Goal: Task Accomplishment & Management: Manage account settings

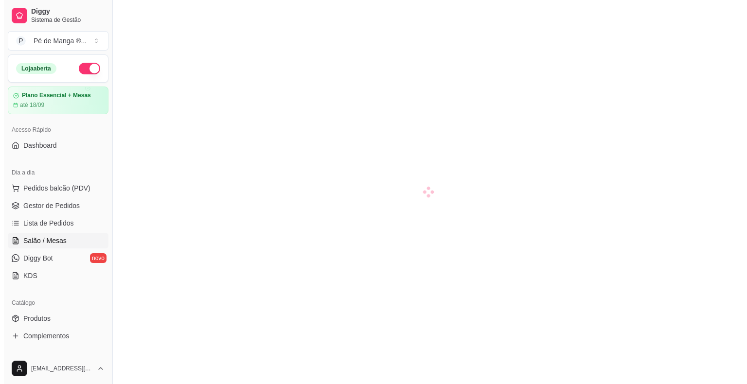
scroll to position [23, 0]
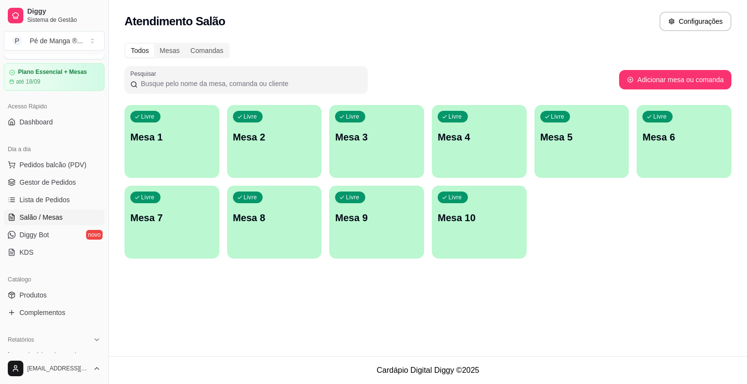
click at [232, 154] on div "Livre Mesa 2" at bounding box center [274, 135] width 95 height 61
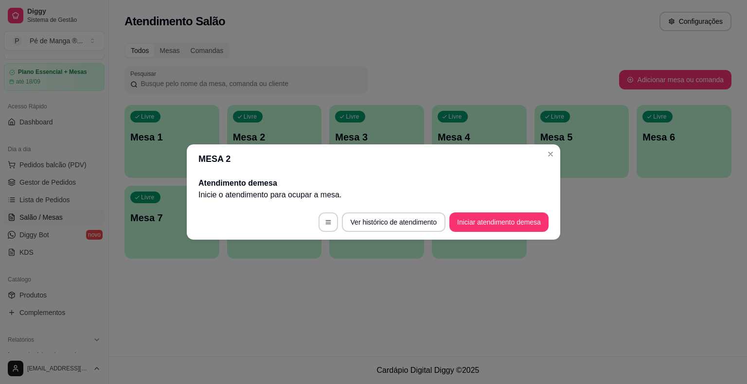
drag, startPoint x: 512, startPoint y: 235, endPoint x: 515, endPoint y: 225, distance: 10.1
click at [513, 230] on footer "Ver histórico de atendimento Iniciar atendimento de mesa" at bounding box center [373, 222] width 373 height 35
click at [517, 225] on button "Iniciar atendimento de mesa" at bounding box center [498, 221] width 99 height 19
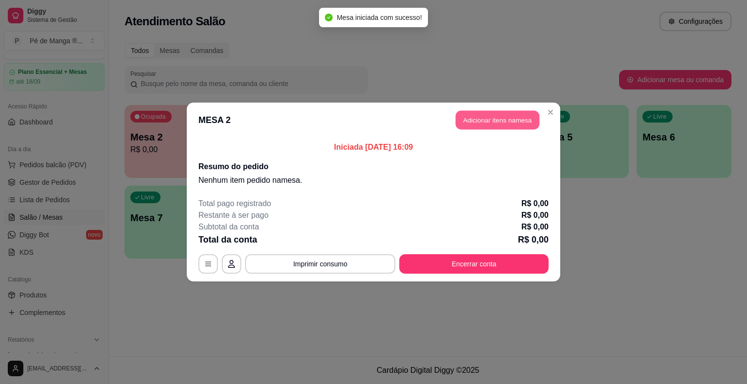
click at [517, 118] on button "Adicionar itens na mesa" at bounding box center [497, 120] width 84 height 19
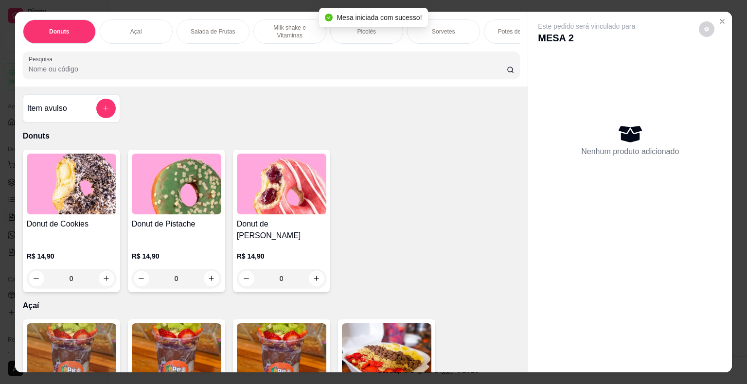
click at [132, 29] on p "Açaí" at bounding box center [136, 32] width 12 height 8
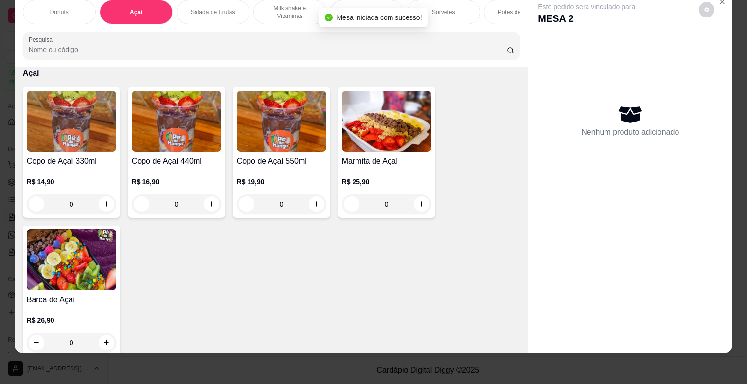
click at [96, 208] on div "0" at bounding box center [71, 203] width 89 height 19
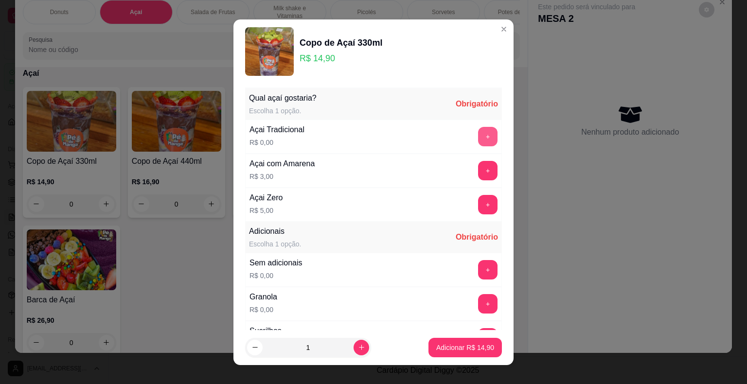
click at [478, 138] on button "+" at bounding box center [487, 136] width 19 height 19
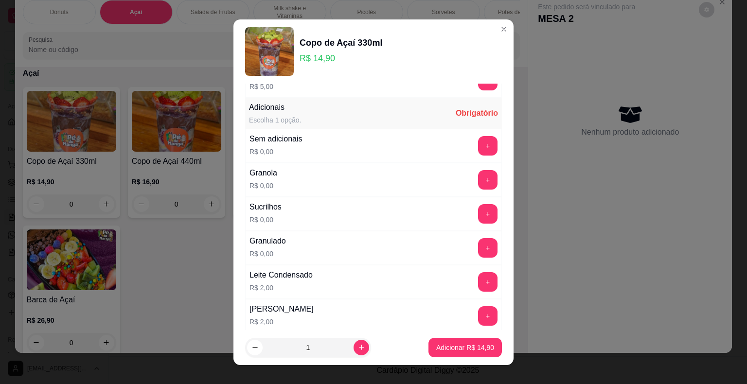
scroll to position [146, 0]
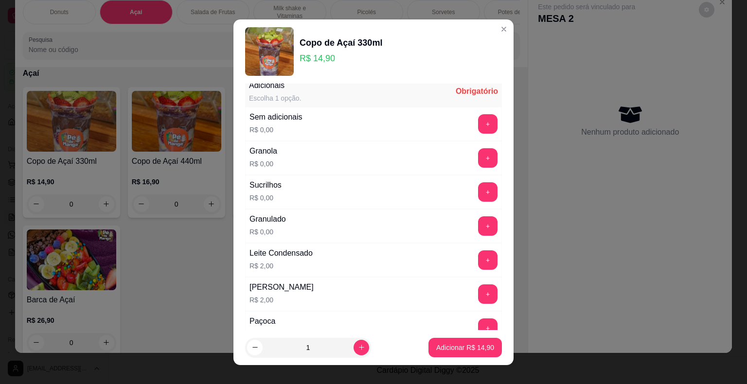
drag, startPoint x: 481, startPoint y: 218, endPoint x: 476, endPoint y: 221, distance: 5.7
click at [477, 221] on div "+" at bounding box center [487, 225] width 27 height 19
click at [478, 223] on button "+" at bounding box center [487, 225] width 19 height 19
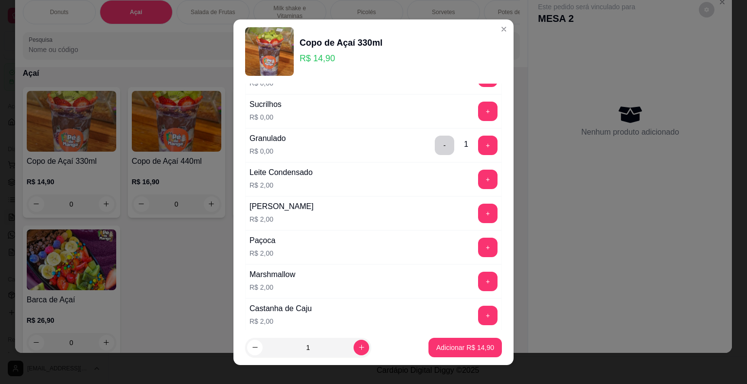
scroll to position [243, 0]
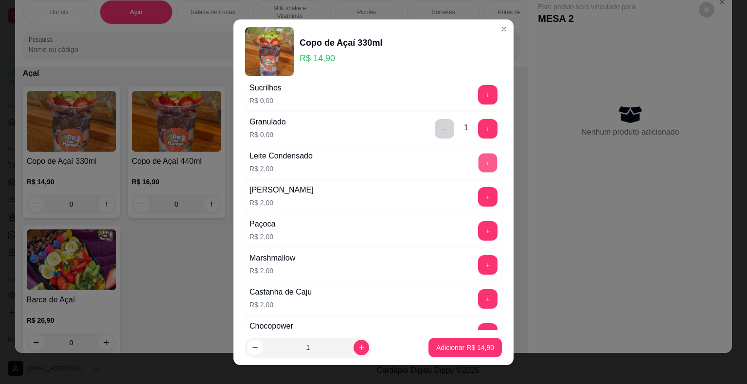
click at [478, 164] on button "+" at bounding box center [487, 162] width 19 height 19
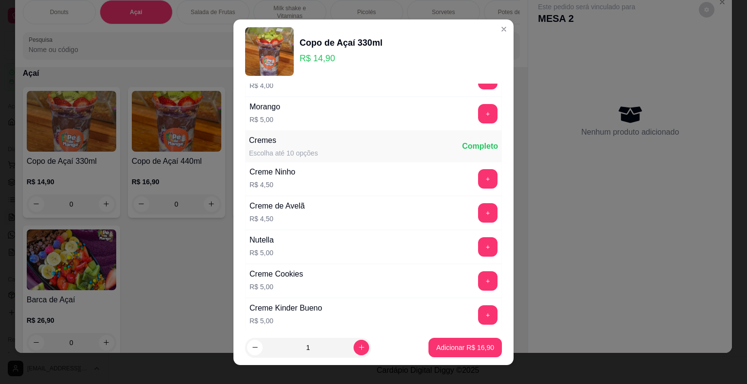
scroll to position [923, 0]
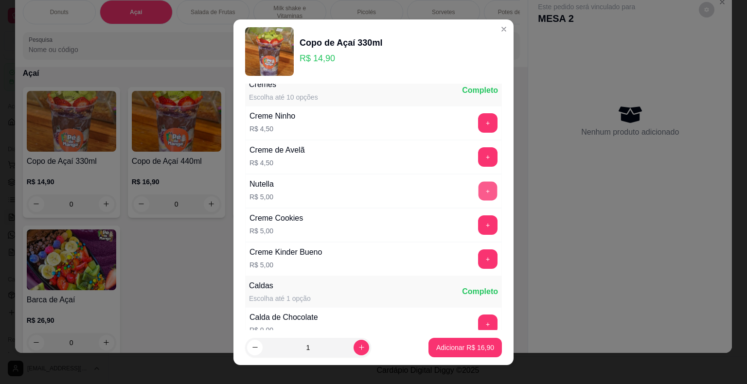
click at [478, 186] on button "+" at bounding box center [487, 190] width 19 height 19
click at [468, 342] on button "Adicionar R$ 21,90" at bounding box center [464, 347] width 71 height 19
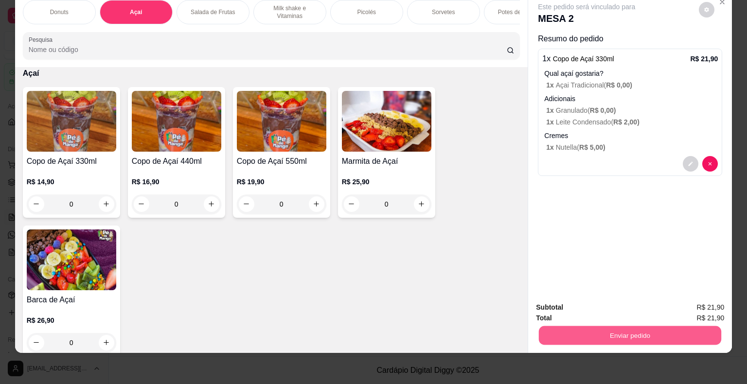
click at [658, 326] on button "Enviar pedido" at bounding box center [629, 335] width 182 height 19
click at [616, 308] on button "Não registrar e enviar pedido" at bounding box center [597, 304] width 101 height 18
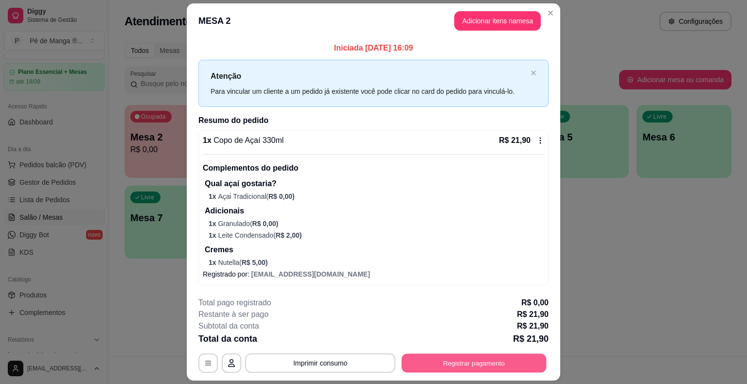
click at [431, 369] on button "Registrar pagamento" at bounding box center [473, 363] width 145 height 19
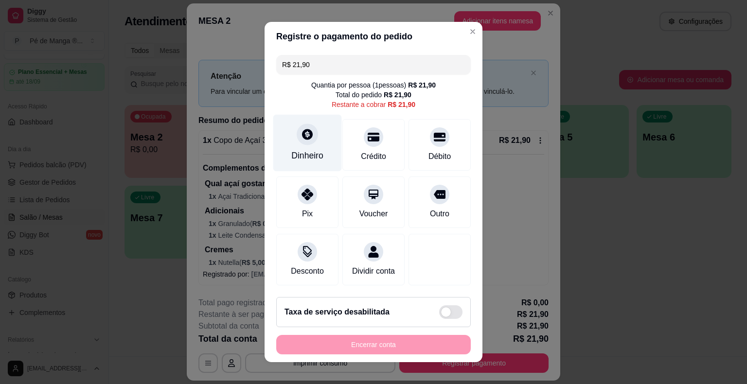
click at [310, 132] on div at bounding box center [306, 133] width 21 height 21
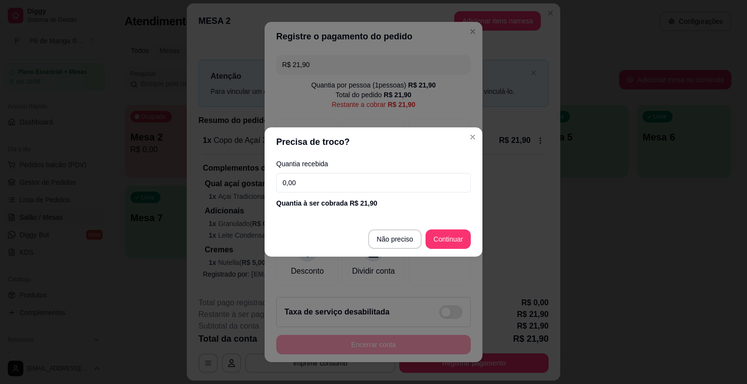
click at [340, 183] on input "0,00" at bounding box center [373, 182] width 194 height 19
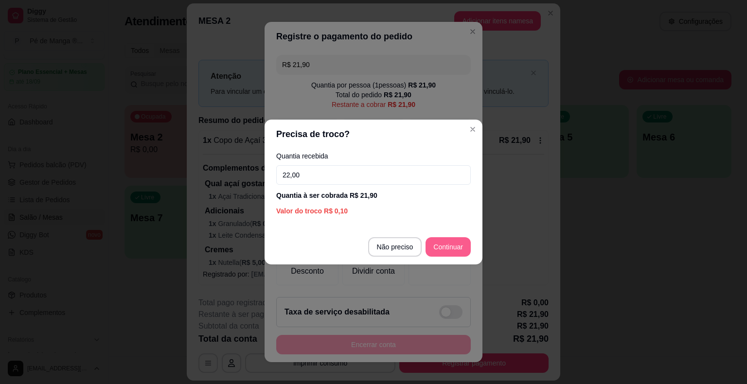
type input "22,00"
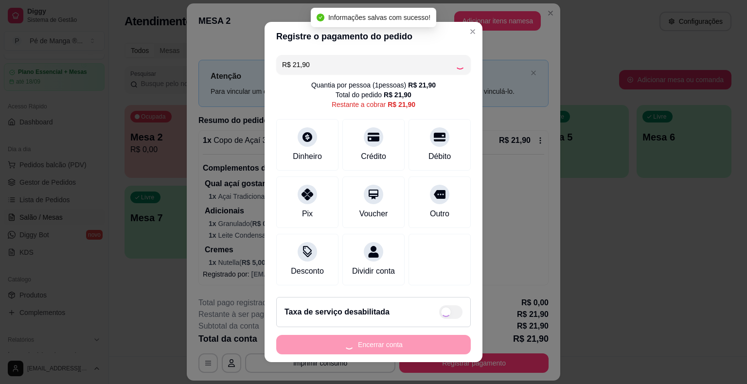
type input "R$ 0,00"
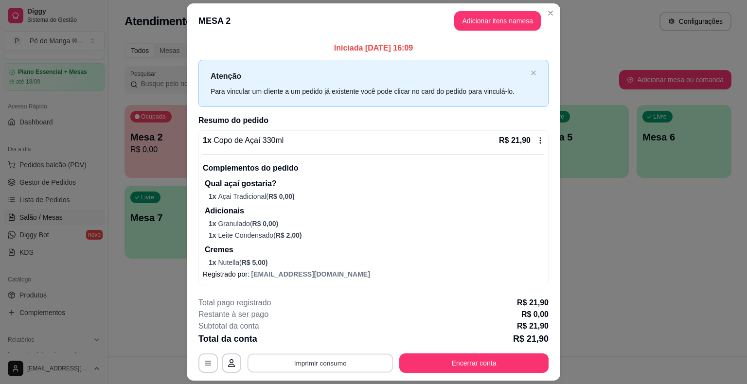
click at [306, 373] on footer "**********" at bounding box center [373, 334] width 373 height 91
click at [364, 366] on button "Imprimir consumo" at bounding box center [320, 362] width 150 height 19
click at [324, 340] on button "IMPRESSORA" at bounding box center [319, 340] width 68 height 15
click at [474, 359] on button "Encerrar conta" at bounding box center [473, 363] width 145 height 19
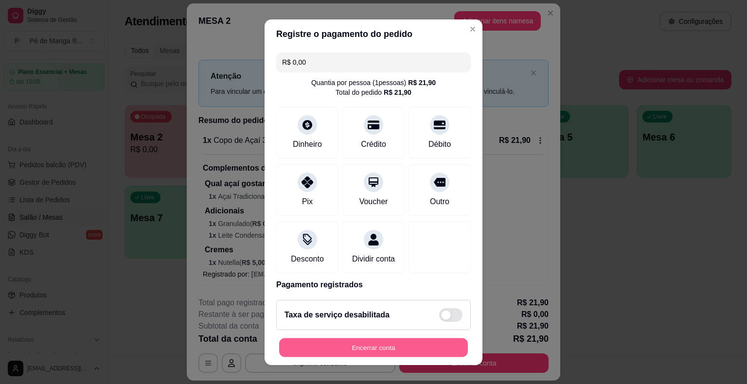
click at [402, 347] on button "Encerrar conta" at bounding box center [373, 347] width 189 height 19
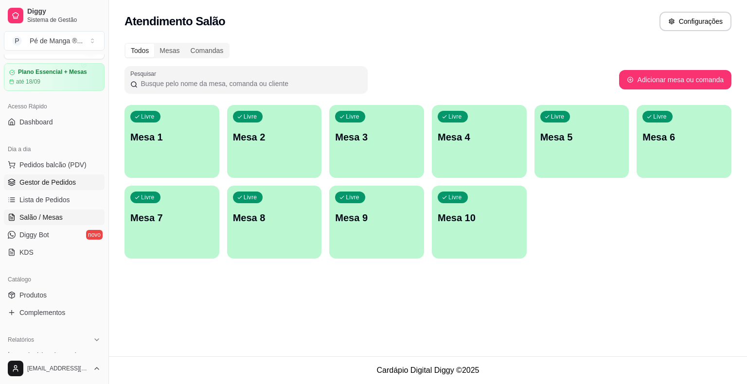
click at [76, 182] on link "Gestor de Pedidos" at bounding box center [54, 182] width 101 height 16
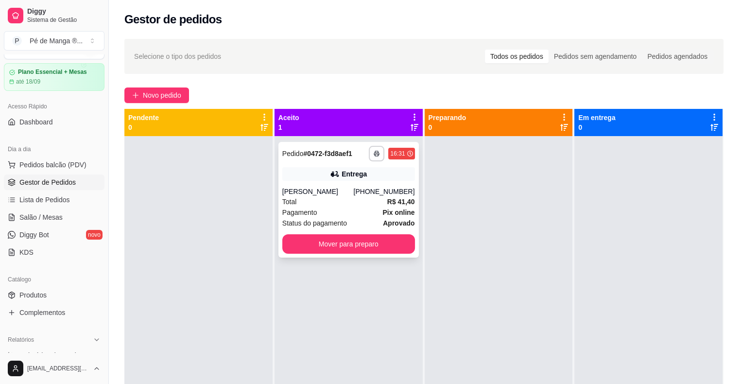
click at [340, 221] on span "Status do pagamento" at bounding box center [314, 223] width 65 height 11
click at [377, 241] on button "Mover para preparo" at bounding box center [348, 243] width 133 height 19
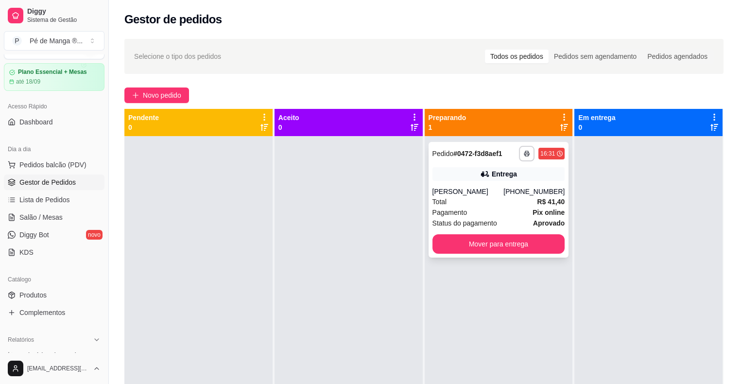
click at [451, 205] on div "Total R$ 41,40" at bounding box center [499, 201] width 133 height 11
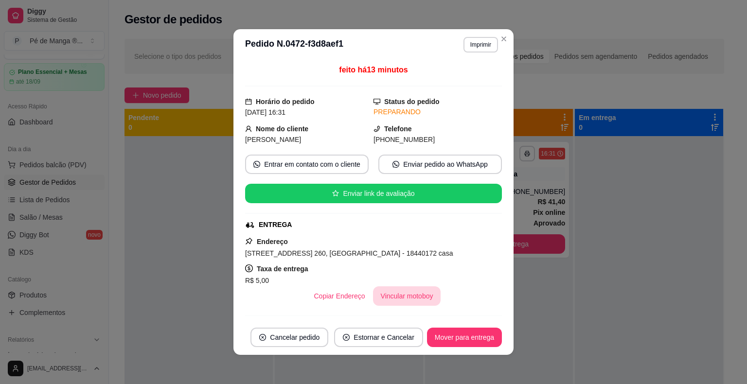
click at [396, 294] on button "Vincular motoboy" at bounding box center [407, 295] width 68 height 19
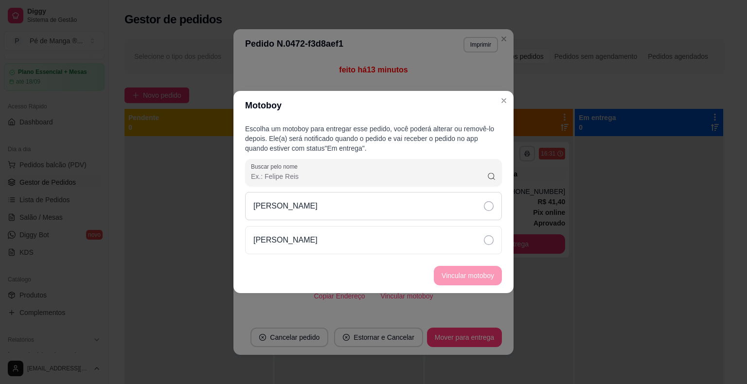
click at [419, 215] on div "[PERSON_NAME]" at bounding box center [373, 206] width 257 height 28
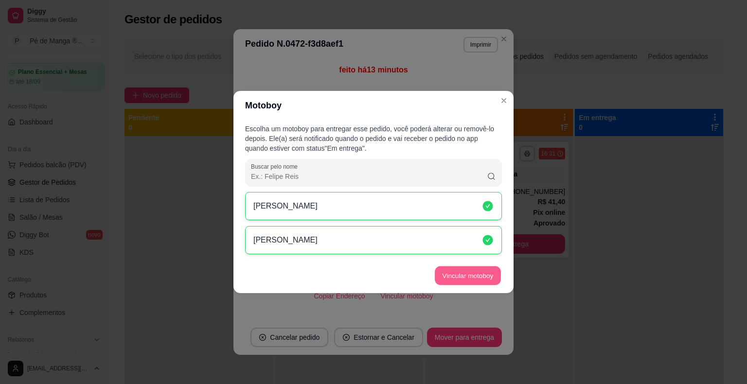
click at [452, 277] on button "Vincular motoboy" at bounding box center [467, 275] width 66 height 19
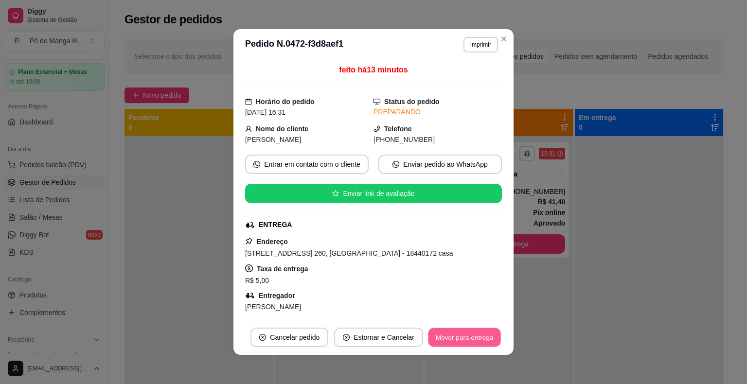
click at [462, 340] on button "Mover para entrega" at bounding box center [464, 337] width 73 height 19
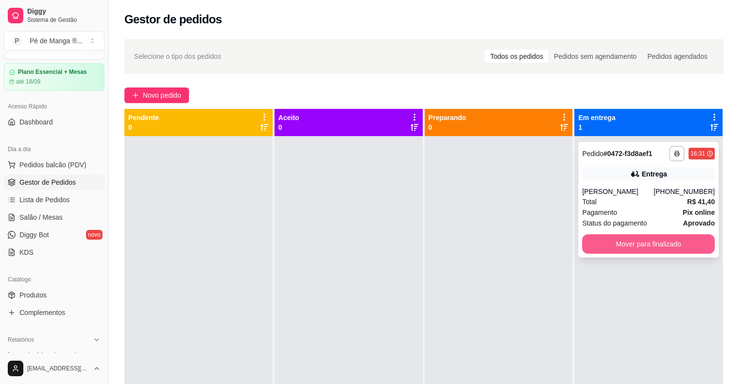
click at [655, 248] on button "Mover para finalizado" at bounding box center [648, 243] width 133 height 19
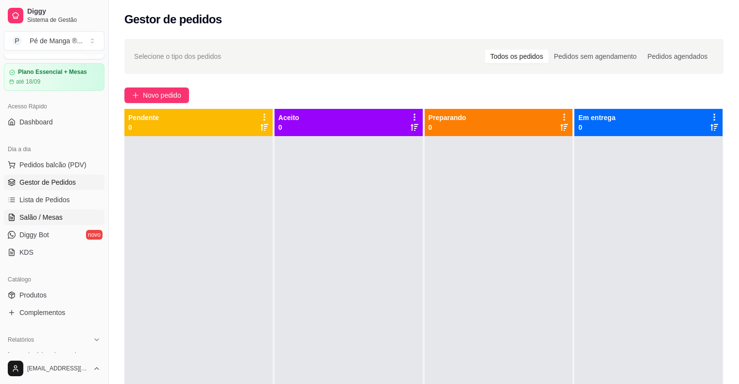
click at [34, 219] on span "Salão / Mesas" at bounding box center [40, 217] width 43 height 10
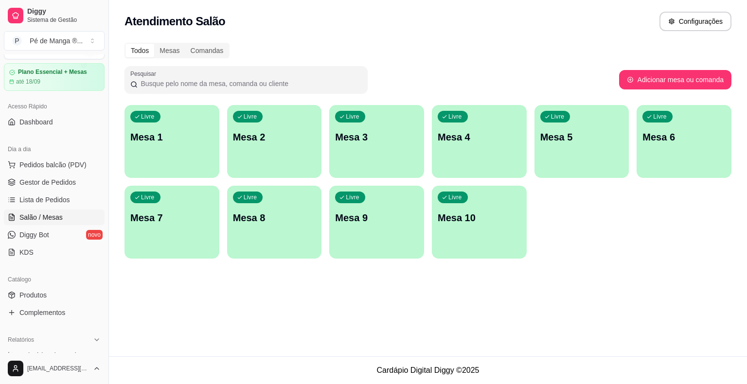
click at [137, 147] on div "Livre Mesa 1" at bounding box center [171, 135] width 95 height 61
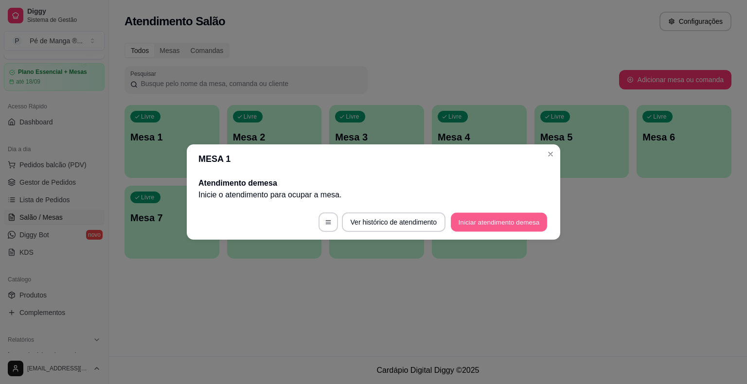
click at [495, 219] on button "Iniciar atendimento de mesa" at bounding box center [499, 222] width 96 height 19
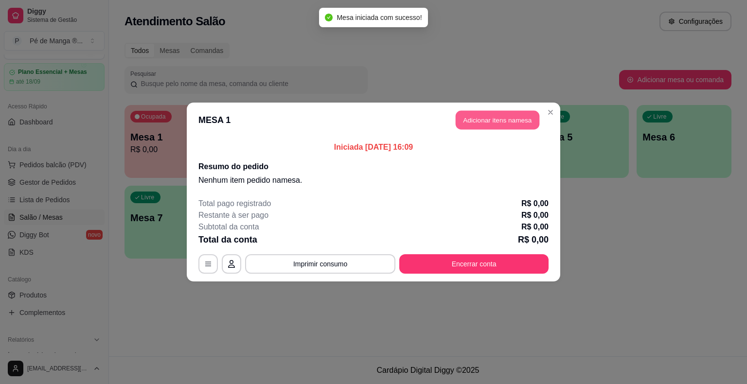
click at [502, 120] on button "Adicionar itens na mesa" at bounding box center [497, 120] width 84 height 19
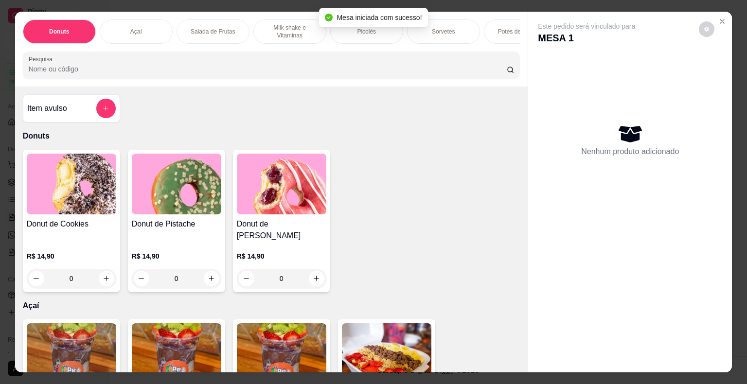
click at [416, 33] on div "Sorvetes" at bounding box center [443, 31] width 73 height 24
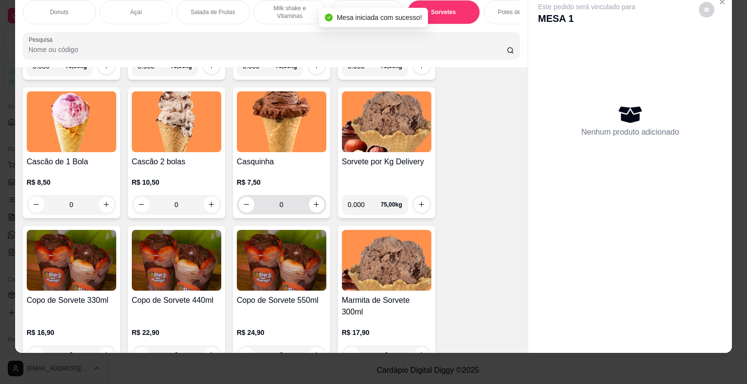
scroll to position [1365, 0]
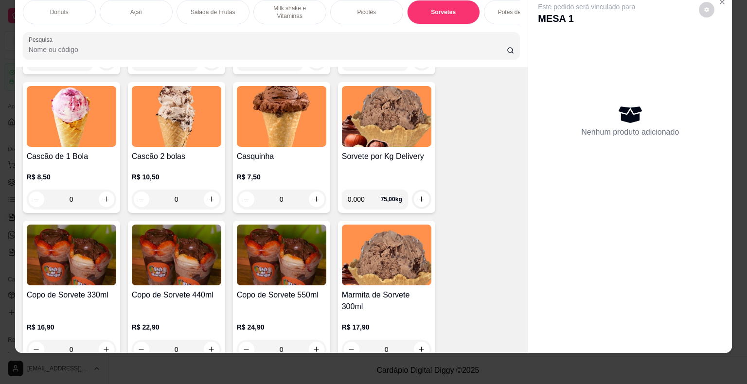
click at [101, 196] on div "0" at bounding box center [71, 199] width 89 height 19
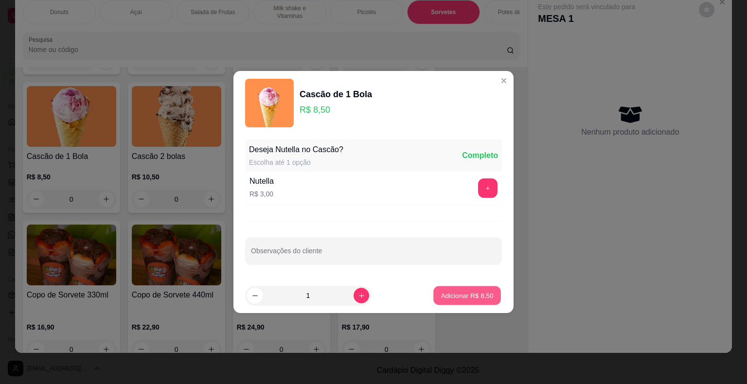
click at [449, 295] on p "Adicionar R$ 8,50" at bounding box center [466, 295] width 52 height 9
type input "1"
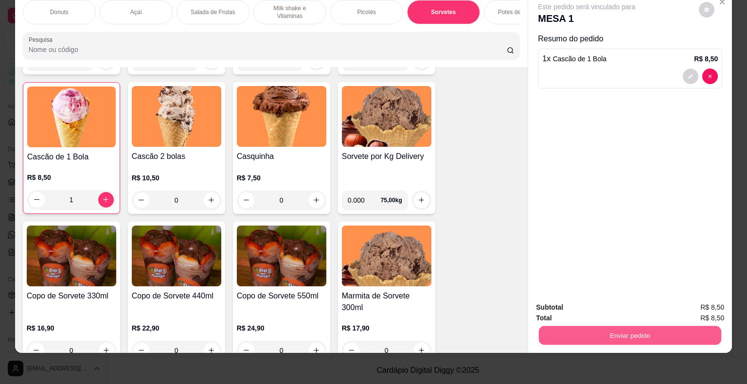
click at [684, 326] on button "Enviar pedido" at bounding box center [629, 335] width 182 height 19
click at [595, 304] on button "Não registrar e enviar pedido" at bounding box center [597, 304] width 101 height 18
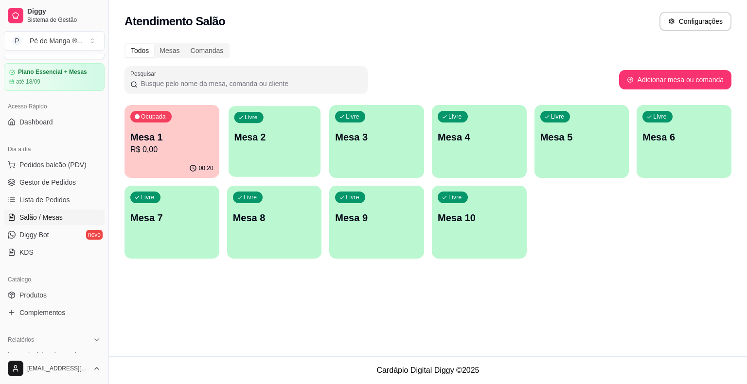
click at [303, 116] on div "Livre Mesa 2" at bounding box center [274, 135] width 92 height 59
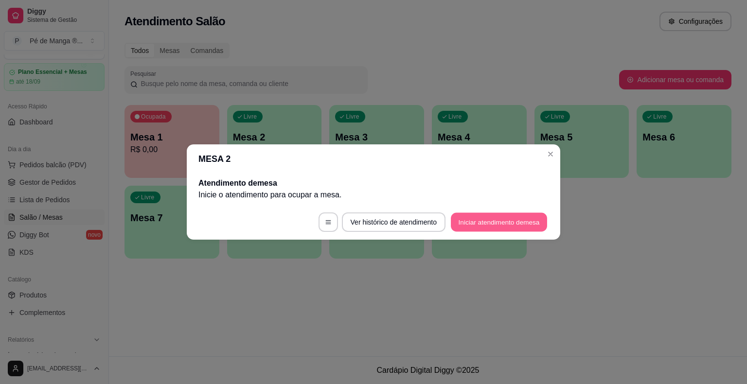
click at [477, 213] on button "Iniciar atendimento de mesa" at bounding box center [499, 222] width 96 height 19
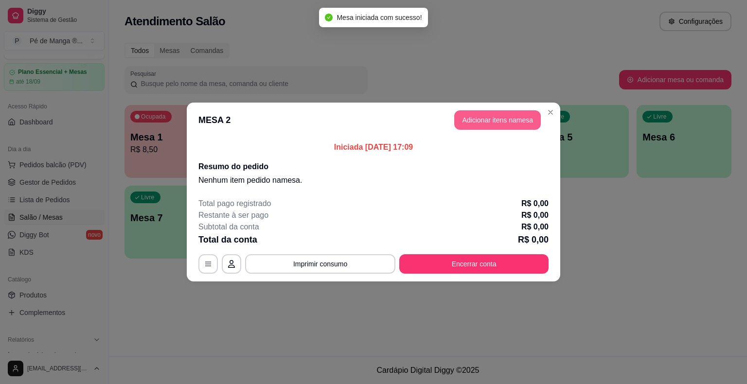
click at [498, 125] on button "Adicionar itens na mesa" at bounding box center [497, 119] width 87 height 19
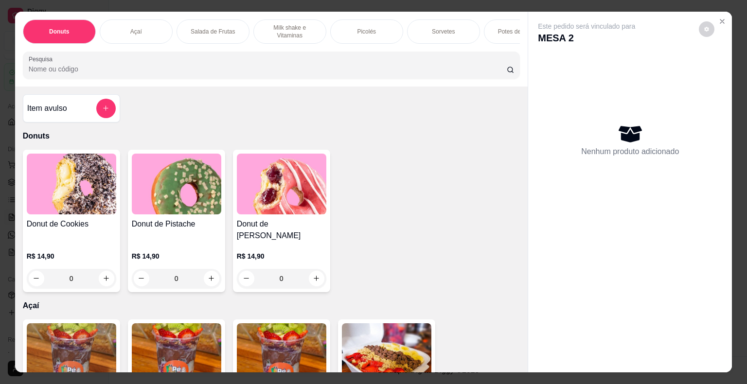
click at [361, 28] on p "Picolés" at bounding box center [366, 32] width 19 height 8
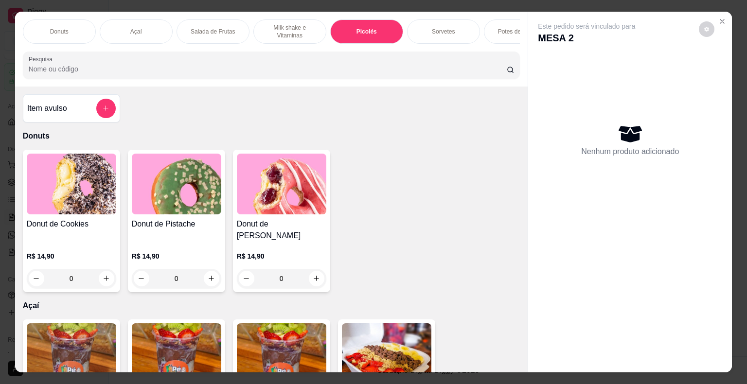
scroll to position [23, 0]
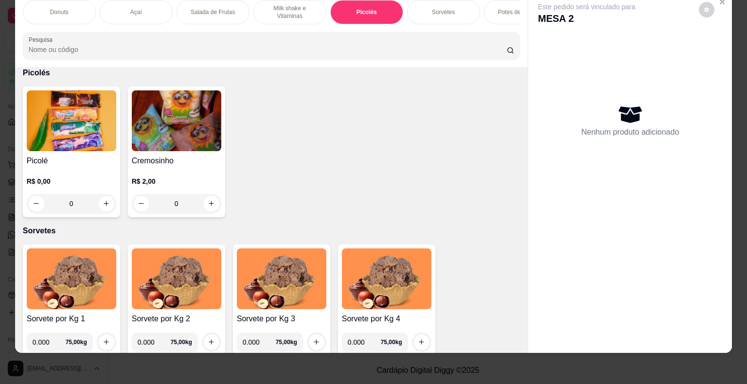
click at [102, 206] on div "0" at bounding box center [71, 203] width 89 height 19
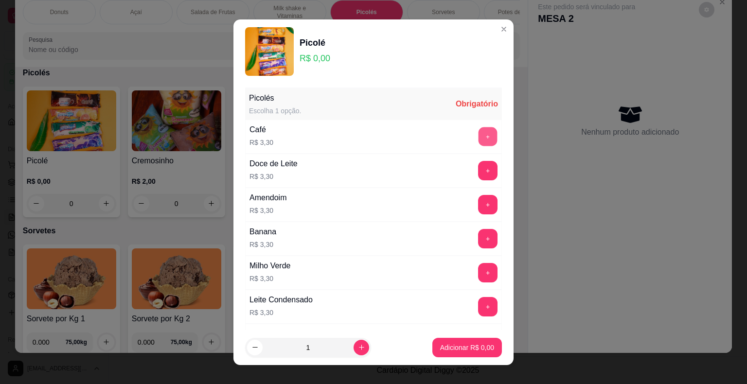
click at [478, 136] on button "+" at bounding box center [487, 136] width 19 height 19
click at [455, 343] on p "Adicionar R$ 3,30" at bounding box center [466, 347] width 52 height 9
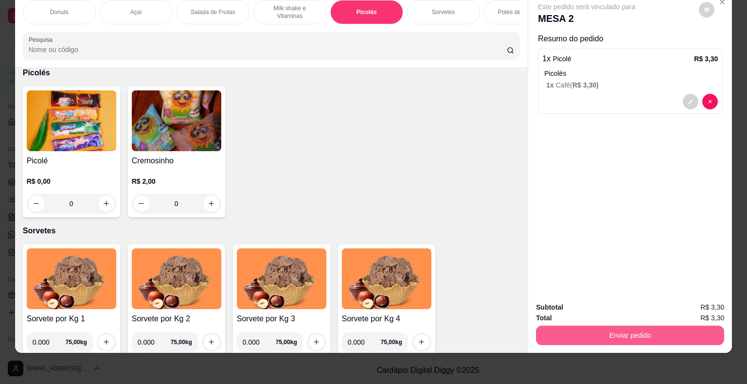
click at [697, 327] on button "Enviar pedido" at bounding box center [630, 335] width 188 height 19
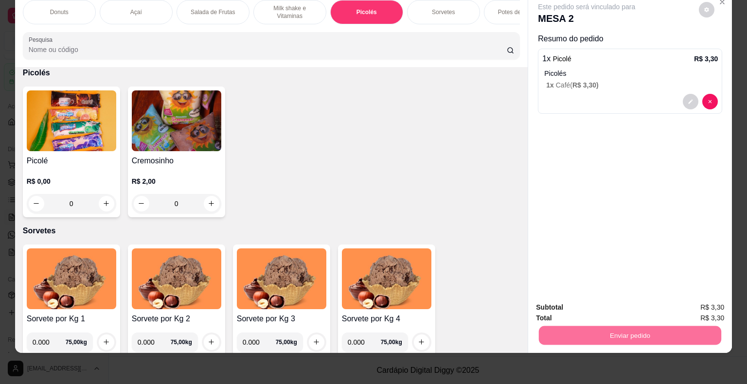
click at [610, 295] on button "Não registrar e enviar pedido" at bounding box center [597, 304] width 98 height 18
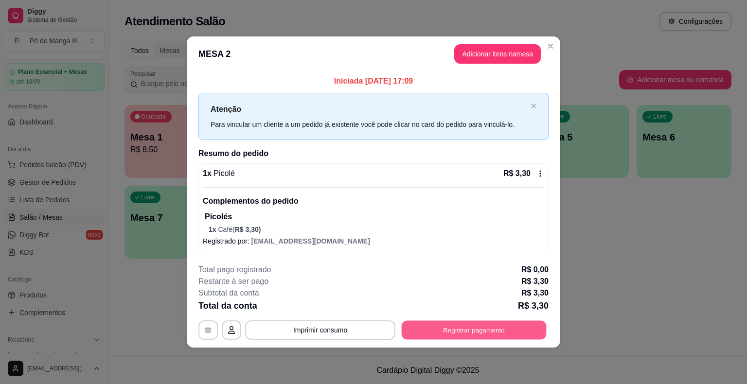
click at [489, 335] on button "Registrar pagamento" at bounding box center [473, 330] width 145 height 19
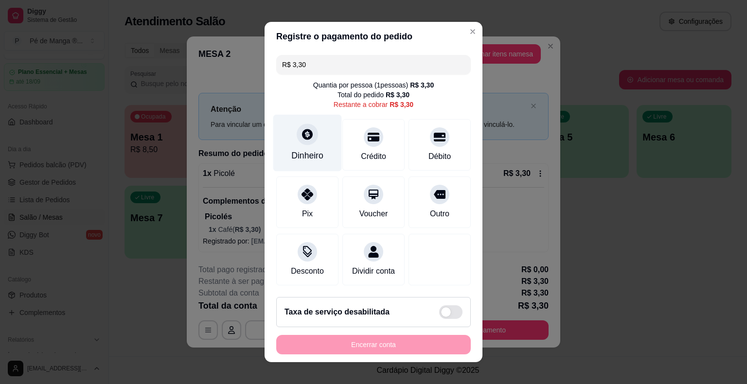
click at [296, 155] on div "Dinheiro" at bounding box center [307, 155] width 32 height 13
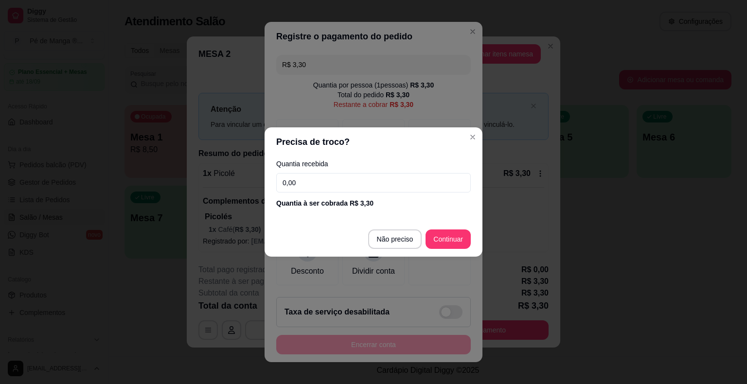
click at [308, 188] on input "0,00" at bounding box center [373, 182] width 194 height 19
type input "3,30"
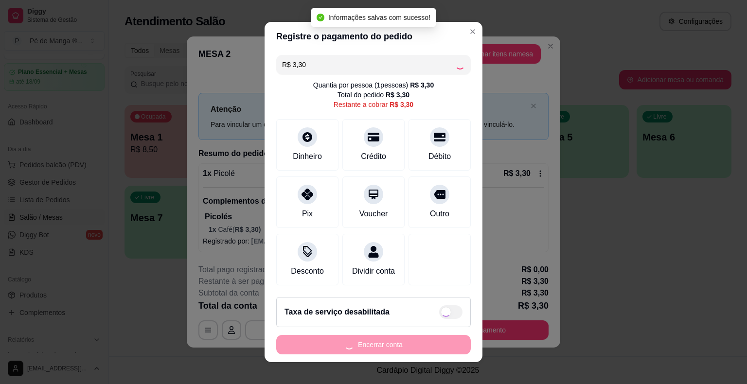
type input "R$ 0,00"
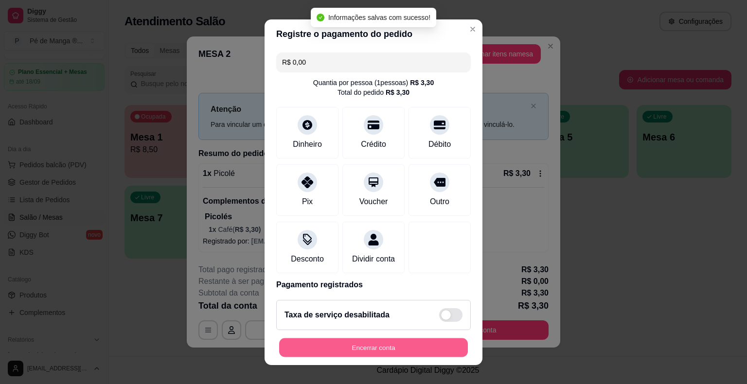
click at [391, 347] on button "Encerrar conta" at bounding box center [373, 347] width 189 height 19
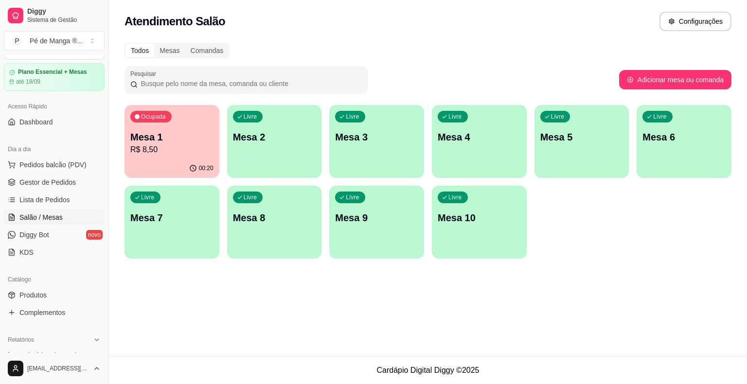
click at [183, 156] on div "Ocupada Mesa 1 R$ 8,50" at bounding box center [171, 132] width 95 height 54
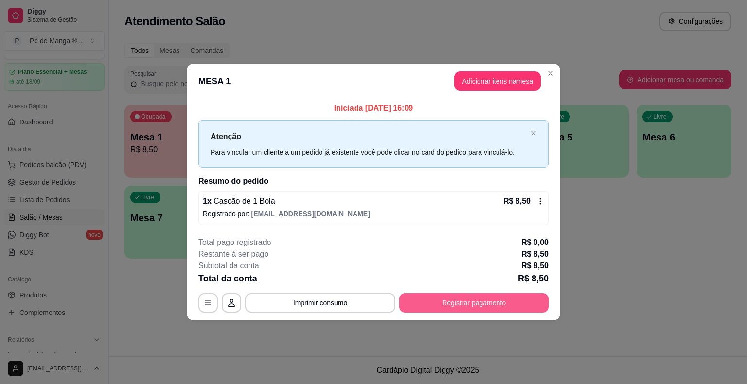
click at [494, 300] on button "Registrar pagamento" at bounding box center [473, 302] width 149 height 19
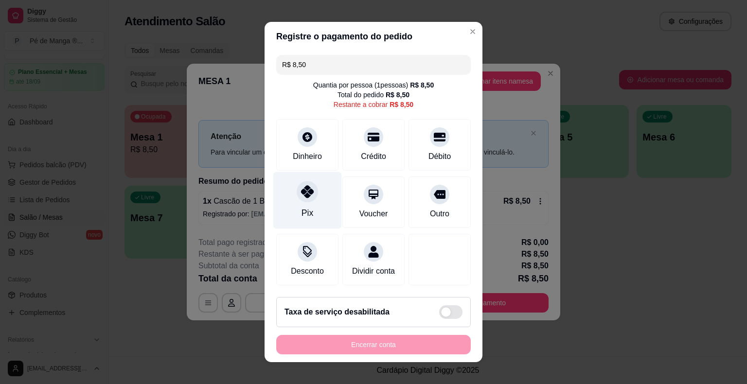
click at [301, 210] on div "Pix" at bounding box center [307, 213] width 12 height 13
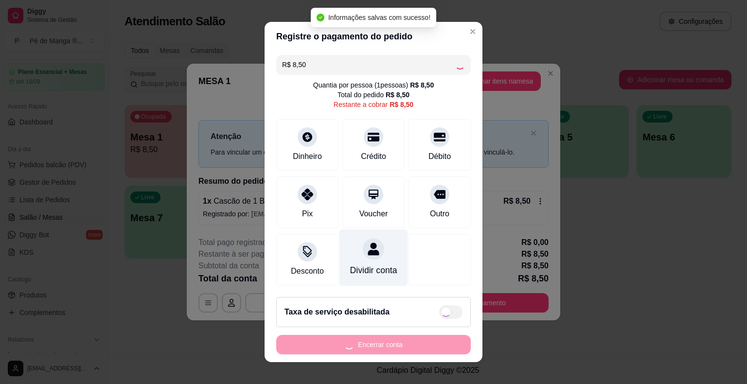
type input "R$ 0,00"
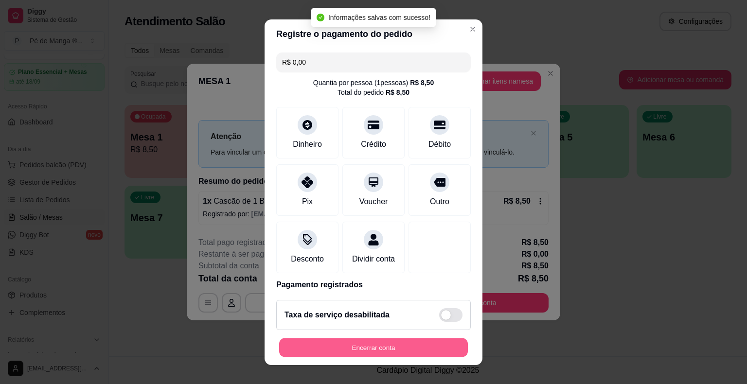
click at [378, 353] on button "Encerrar conta" at bounding box center [373, 347] width 189 height 19
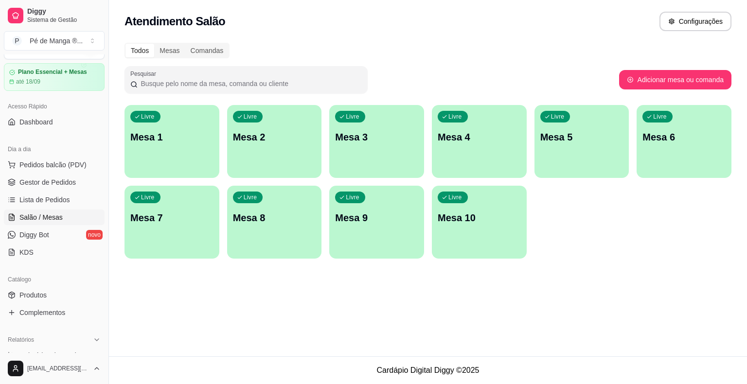
click at [138, 154] on div "Livre Mesa 1" at bounding box center [171, 135] width 95 height 61
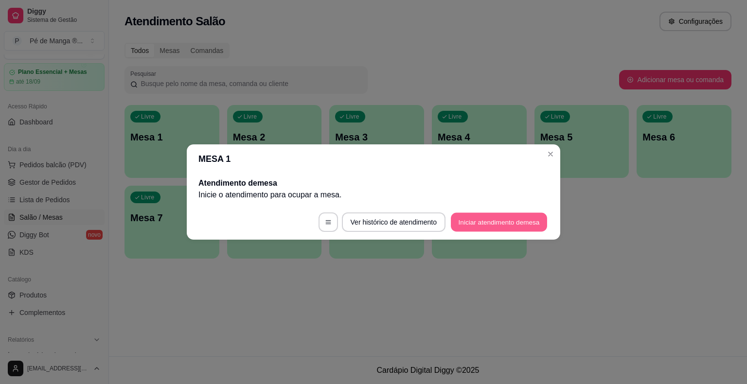
click at [514, 219] on button "Iniciar atendimento de mesa" at bounding box center [499, 222] width 96 height 19
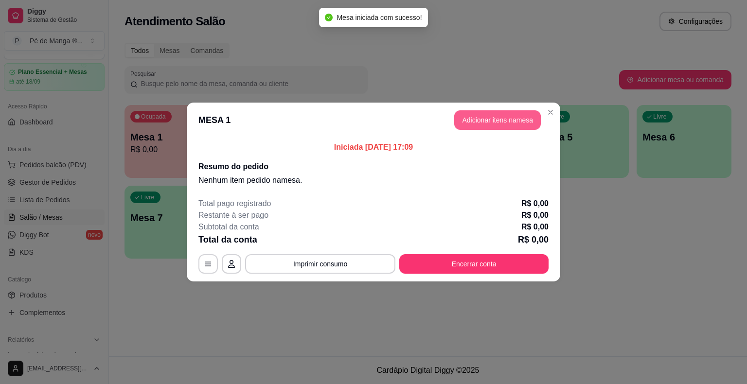
click at [498, 118] on button "Adicionar itens na mesa" at bounding box center [497, 119] width 87 height 19
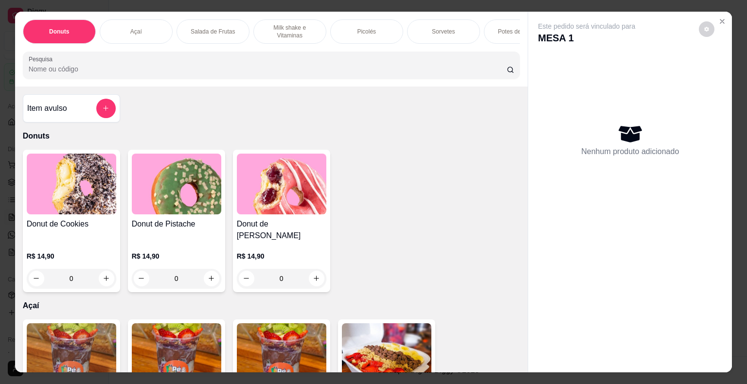
click at [413, 24] on div "Sorvetes" at bounding box center [443, 31] width 73 height 24
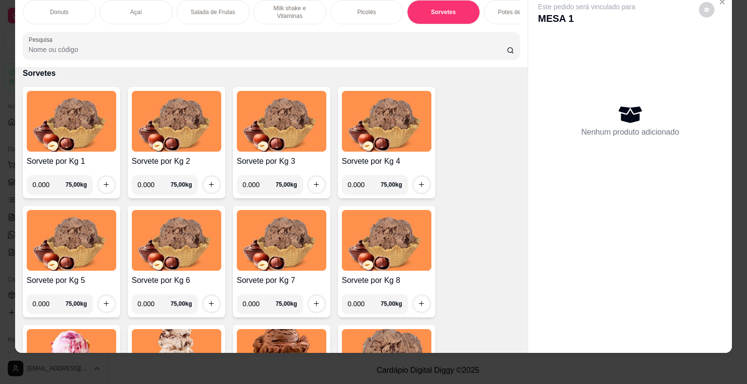
click at [48, 184] on input "0.000" at bounding box center [49, 184] width 33 height 19
type input "0.302"
click at [107, 185] on button "increase-product-quantity" at bounding box center [107, 185] width 16 height 16
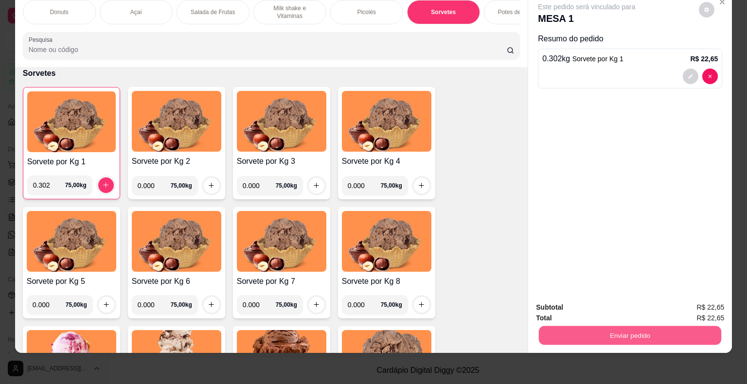
click at [662, 326] on button "Enviar pedido" at bounding box center [629, 335] width 182 height 19
click at [608, 308] on button "Não registrar e enviar pedido" at bounding box center [597, 304] width 98 height 18
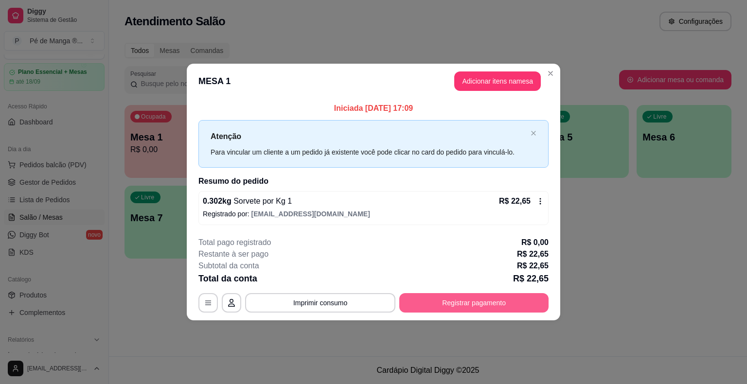
click at [495, 296] on button "Registrar pagamento" at bounding box center [473, 302] width 149 height 19
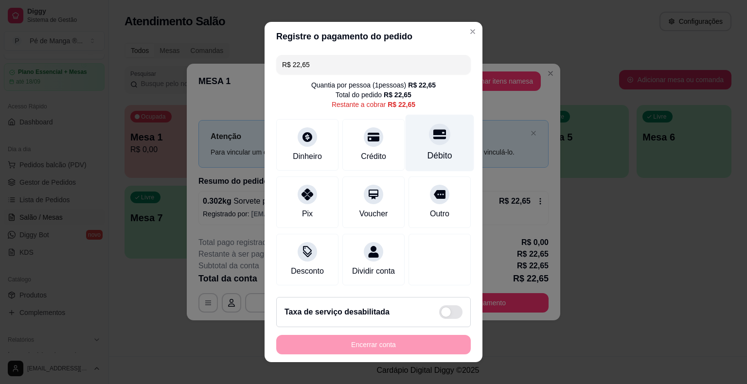
click at [415, 152] on div "Débito" at bounding box center [439, 143] width 69 height 57
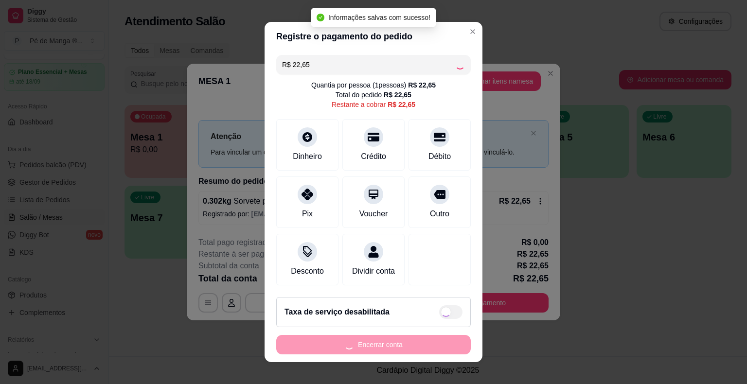
type input "R$ 0,00"
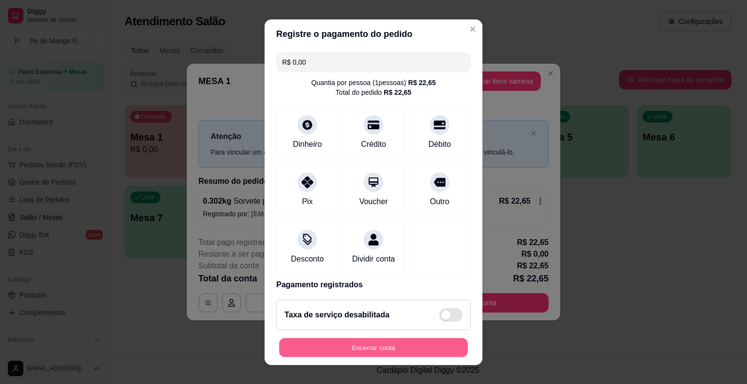
click at [392, 349] on button "Encerrar conta" at bounding box center [373, 347] width 189 height 19
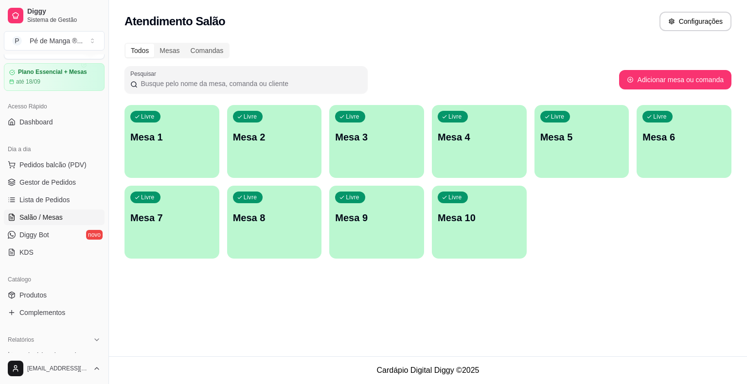
click at [169, 143] on p "Mesa 1" at bounding box center [171, 137] width 83 height 14
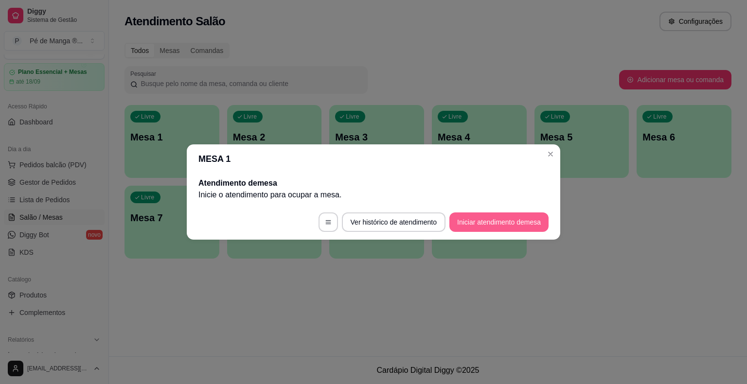
click at [495, 223] on button "Iniciar atendimento de mesa" at bounding box center [498, 221] width 99 height 19
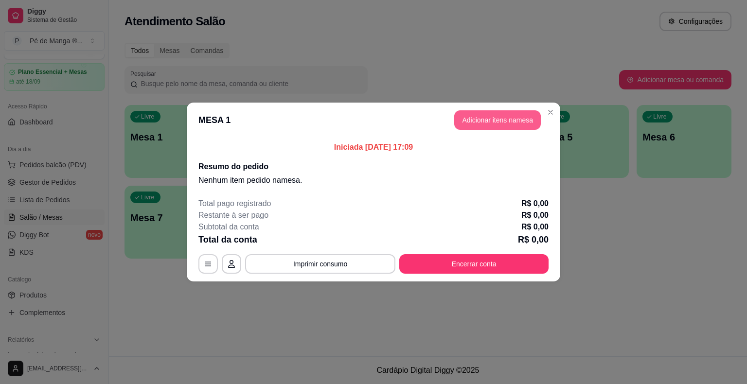
click at [501, 123] on button "Adicionar itens na mesa" at bounding box center [497, 119] width 87 height 19
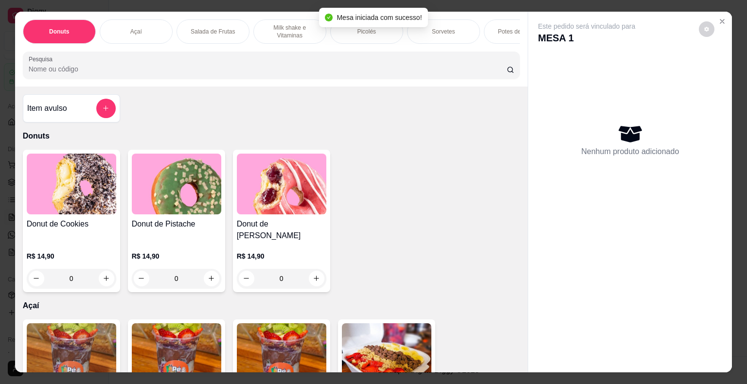
click at [140, 27] on div "Açaí" at bounding box center [136, 31] width 73 height 24
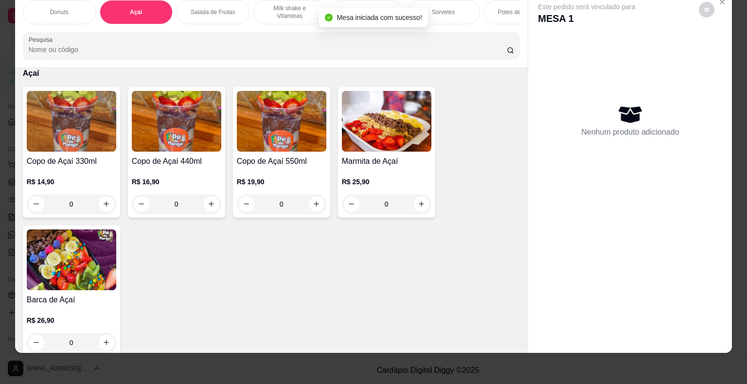
click at [209, 196] on div "0" at bounding box center [176, 203] width 89 height 19
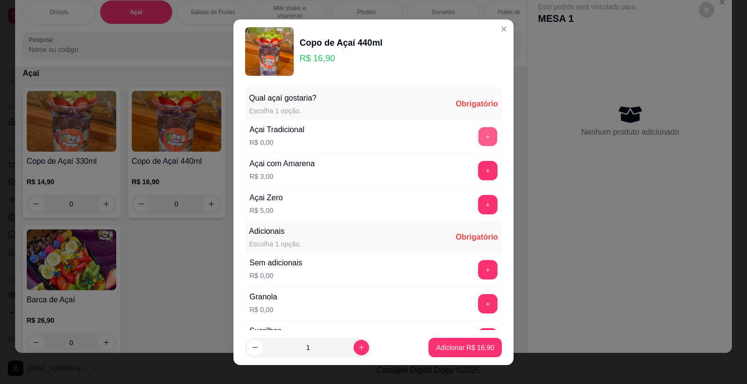
click at [478, 137] on button "+" at bounding box center [487, 136] width 19 height 19
click at [478, 269] on button "+" at bounding box center [487, 269] width 19 height 19
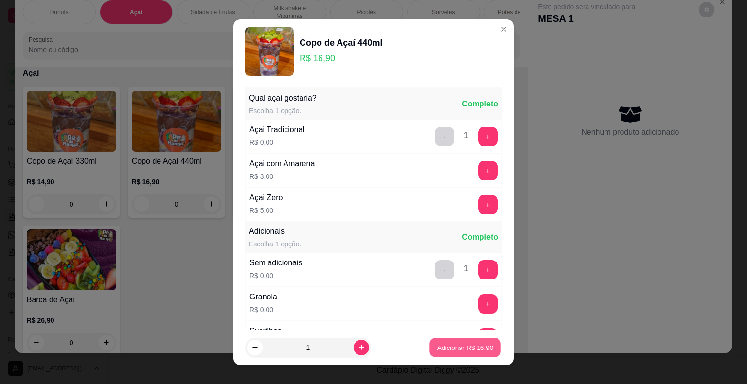
click at [462, 343] on p "Adicionar R$ 16,90" at bounding box center [465, 347] width 56 height 9
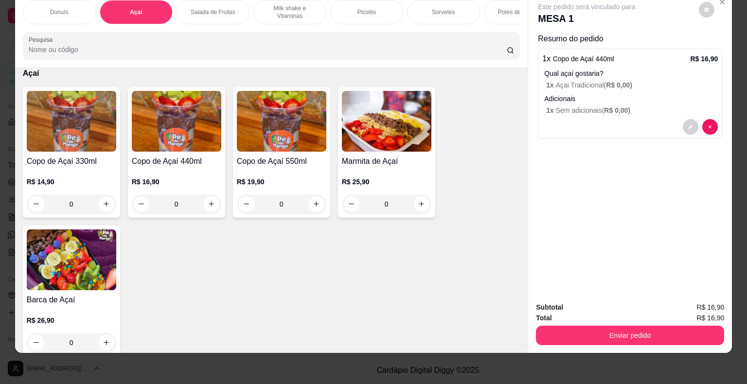
scroll to position [0, 0]
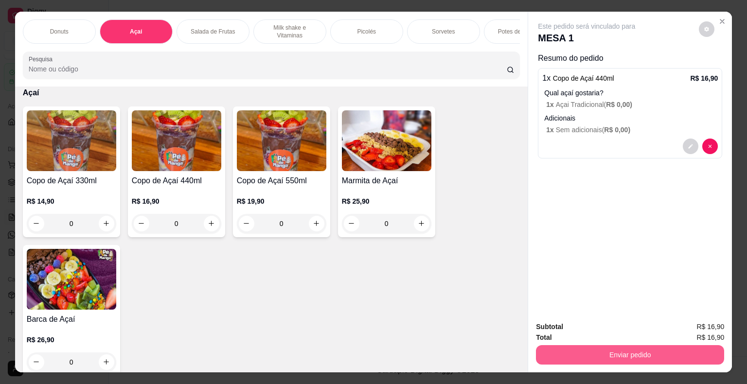
click at [627, 345] on button "Enviar pedido" at bounding box center [630, 354] width 188 height 19
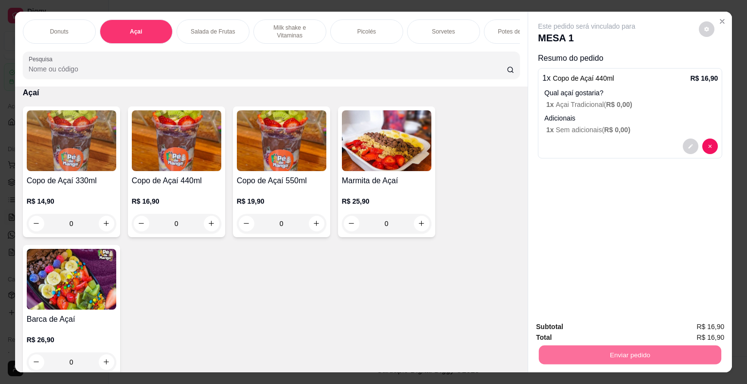
click at [599, 327] on button "Não registrar e enviar pedido" at bounding box center [597, 327] width 98 height 18
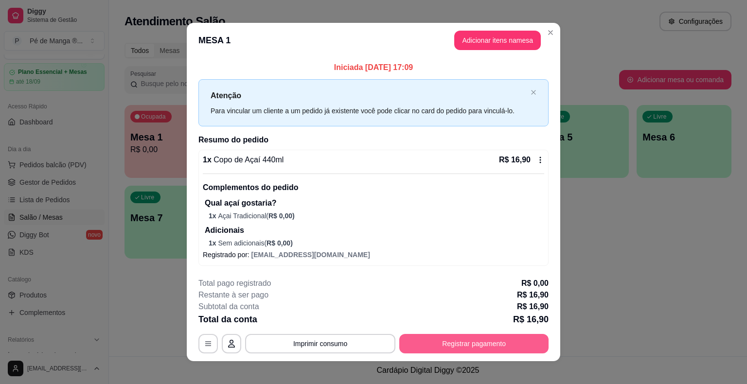
click at [487, 340] on button "Registrar pagamento" at bounding box center [473, 343] width 149 height 19
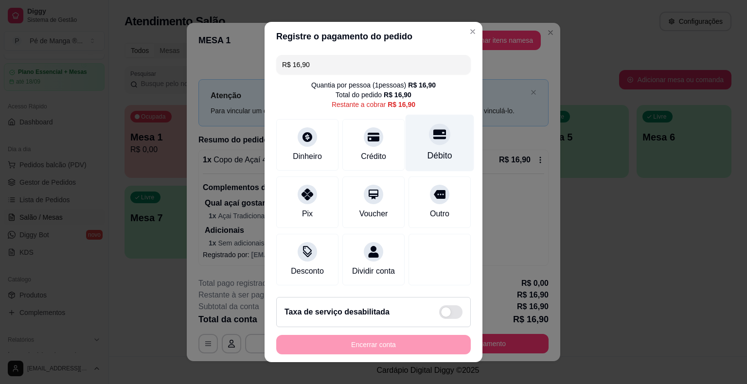
click at [419, 125] on div "Débito" at bounding box center [439, 143] width 69 height 57
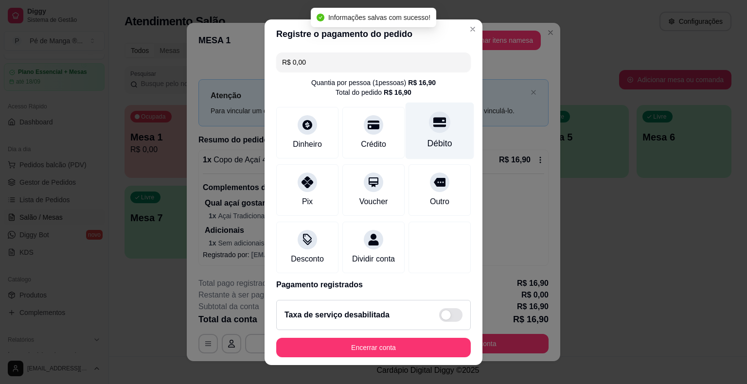
type input "R$ 0,00"
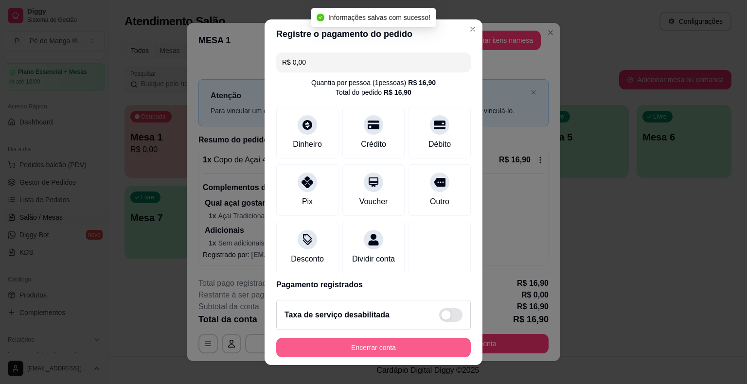
click at [378, 349] on button "Encerrar conta" at bounding box center [373, 347] width 194 height 19
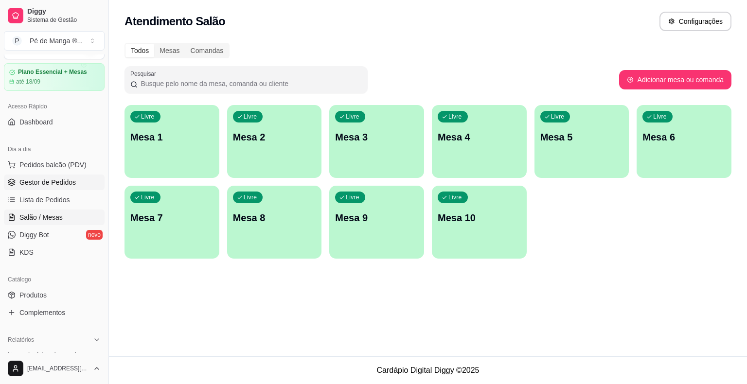
click at [57, 181] on span "Gestor de Pedidos" at bounding box center [47, 182] width 56 height 10
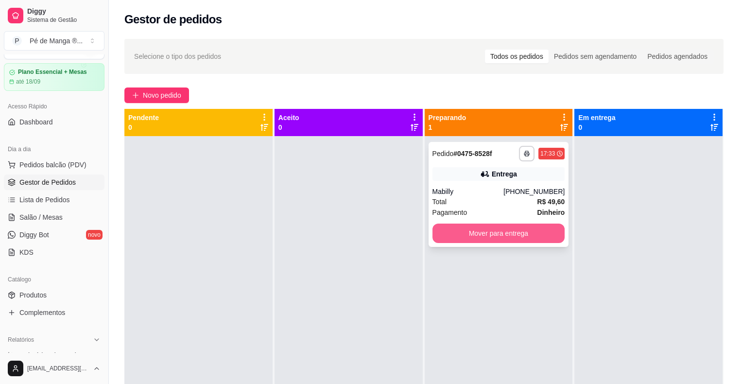
click at [478, 213] on div "Pagamento Dinheiro" at bounding box center [499, 212] width 133 height 11
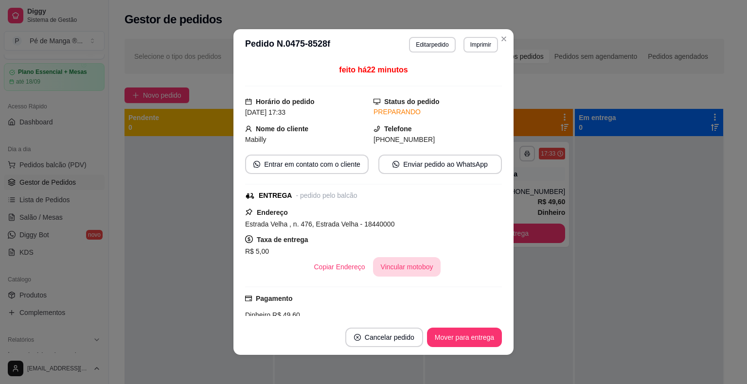
click at [411, 273] on button "Vincular motoboy" at bounding box center [407, 266] width 68 height 19
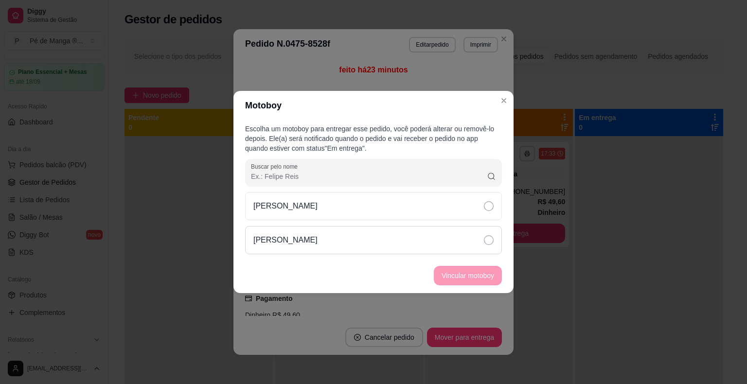
click at [448, 227] on div "[PERSON_NAME]" at bounding box center [373, 240] width 257 height 28
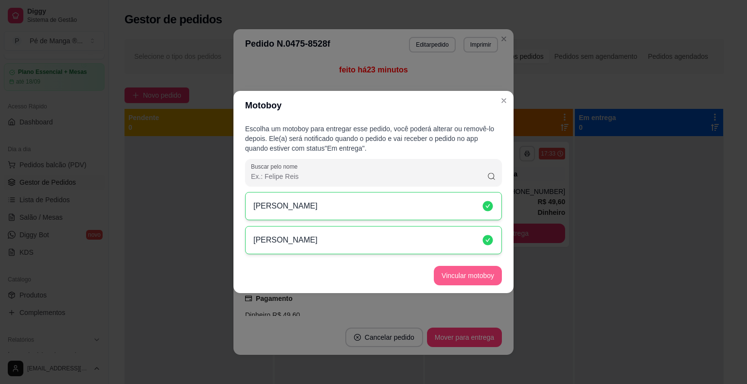
click at [464, 268] on button "Vincular motoboy" at bounding box center [468, 275] width 68 height 19
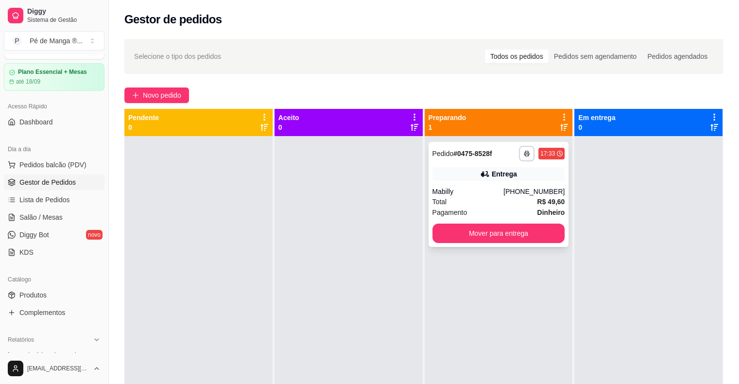
click at [522, 205] on div "Total R$ 49,60" at bounding box center [499, 201] width 133 height 11
click at [475, 225] on button "Mover para entrega" at bounding box center [499, 233] width 133 height 19
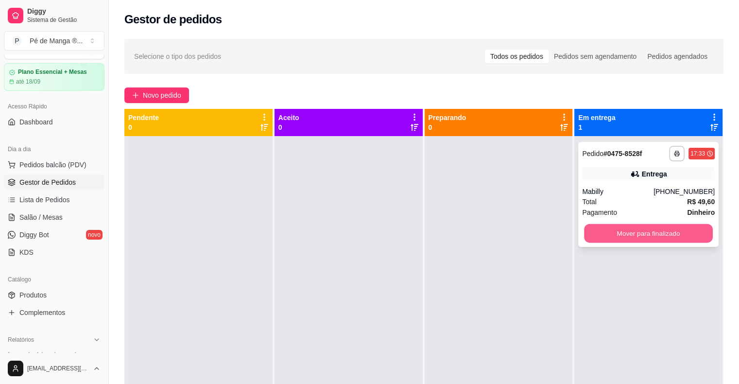
click at [630, 237] on button "Mover para finalizado" at bounding box center [648, 233] width 129 height 19
